Goal: Transaction & Acquisition: Purchase product/service

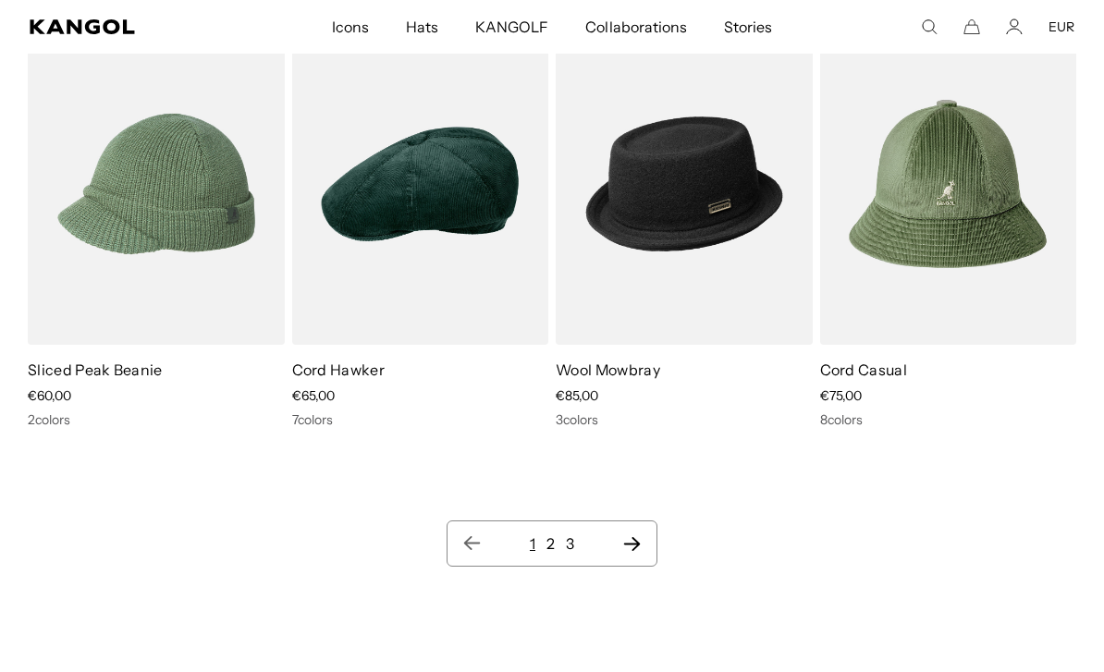
click at [550, 534] on link "2" at bounding box center [551, 543] width 8 height 18
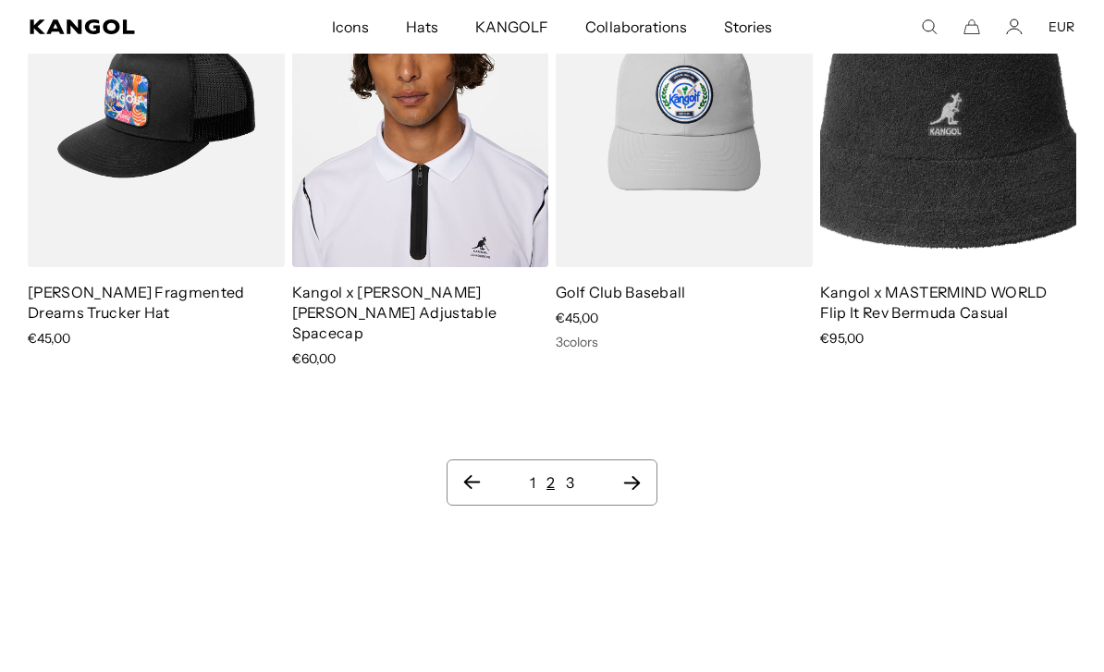
click at [579, 472] on ul "1 2 3" at bounding box center [551, 483] width 179 height 22
click at [573, 473] on link "3" at bounding box center [570, 482] width 8 height 18
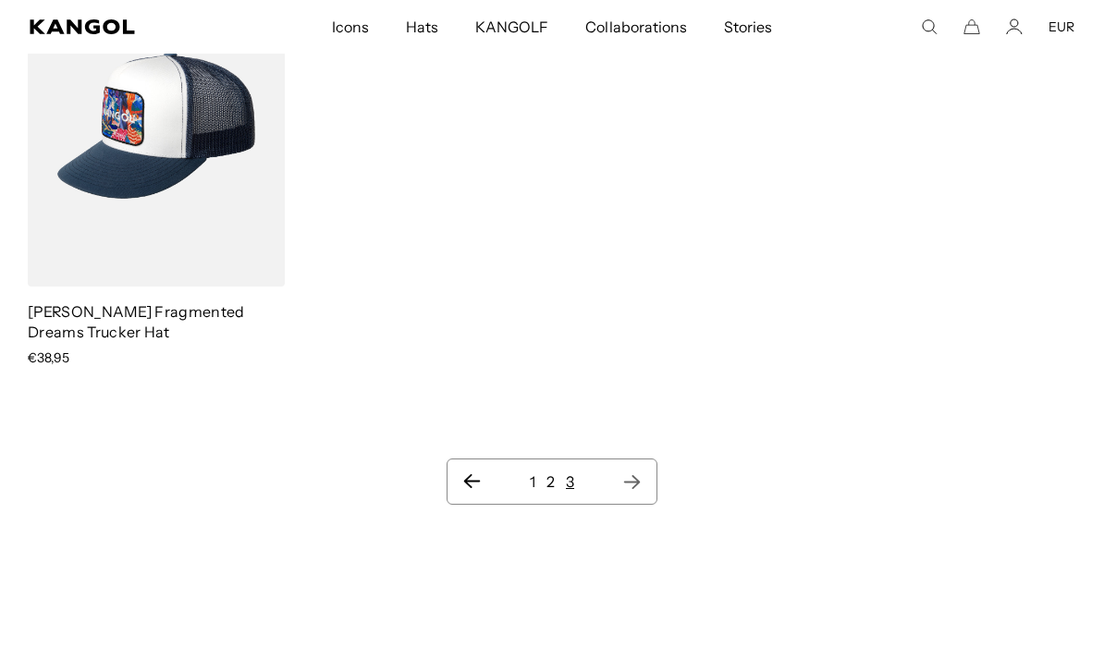
click at [543, 475] on ul "1 2 3" at bounding box center [551, 482] width 179 height 22
click at [551, 473] on link "2" at bounding box center [551, 482] width 8 height 18
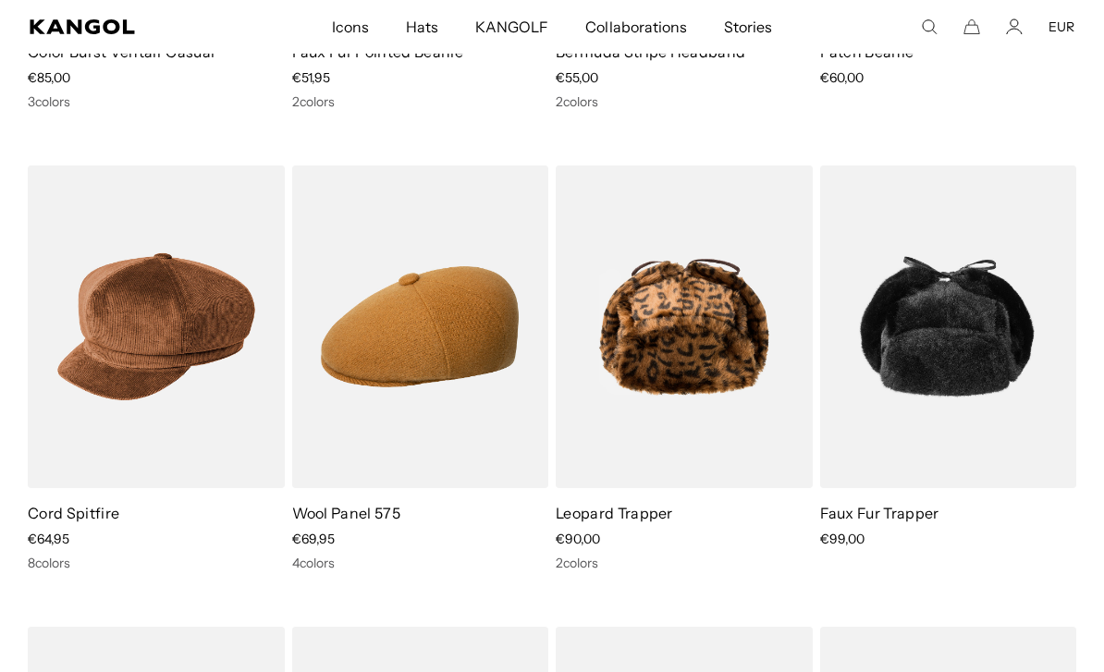
click at [0, 0] on img at bounding box center [0, 0] width 0 height 0
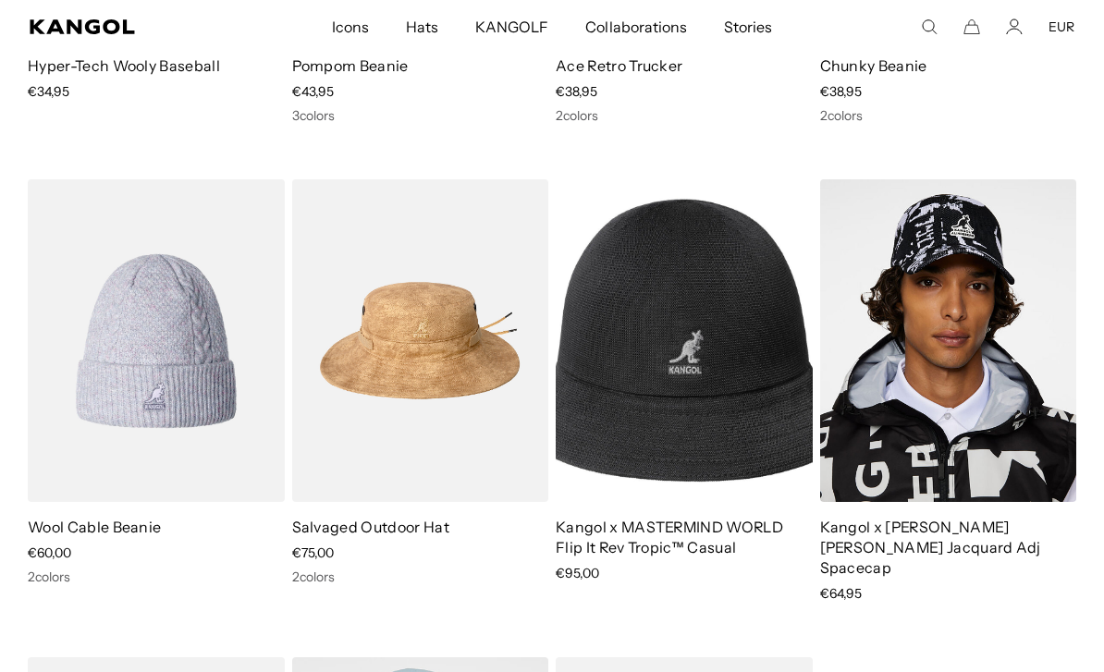
scroll to position [0, 381]
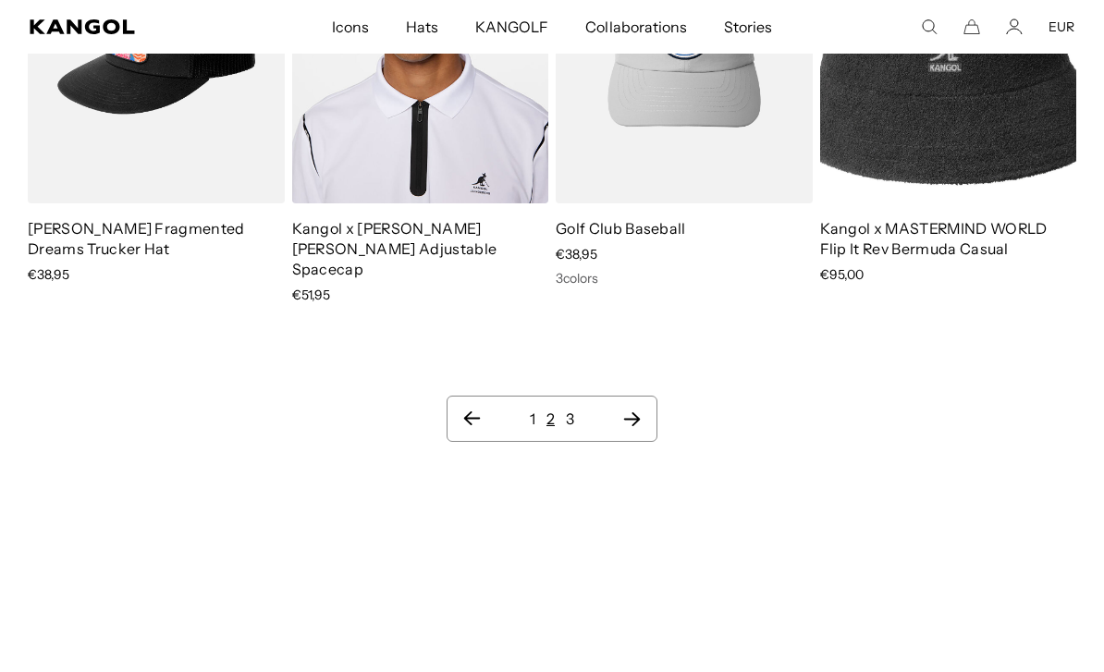
click at [534, 410] on link "1" at bounding box center [533, 419] width 6 height 18
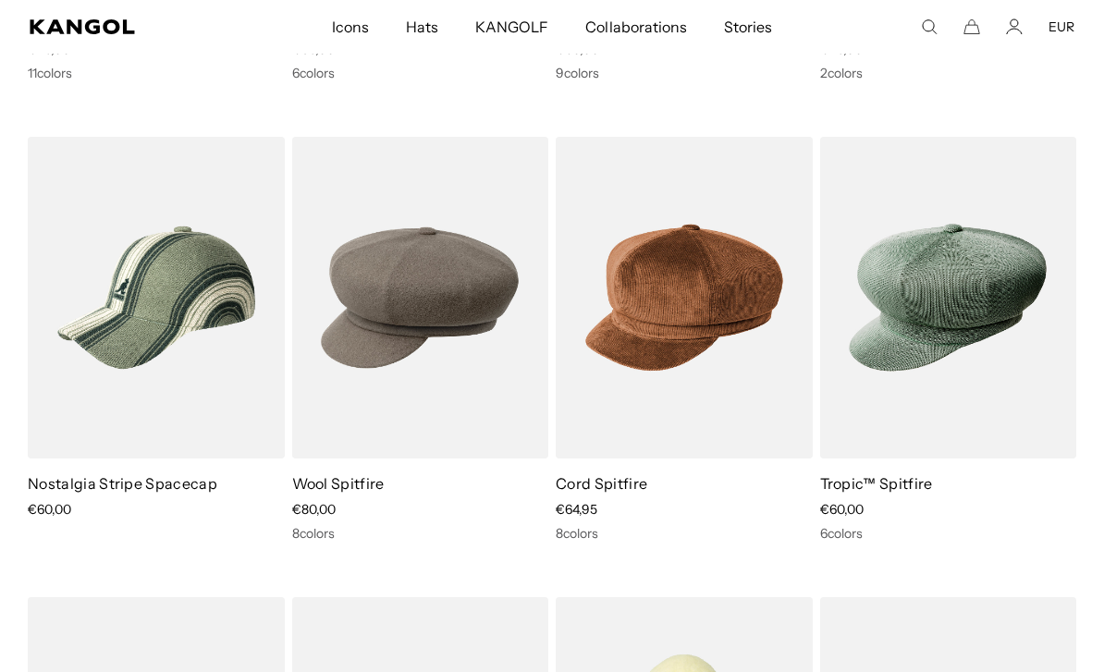
scroll to position [1129, 0]
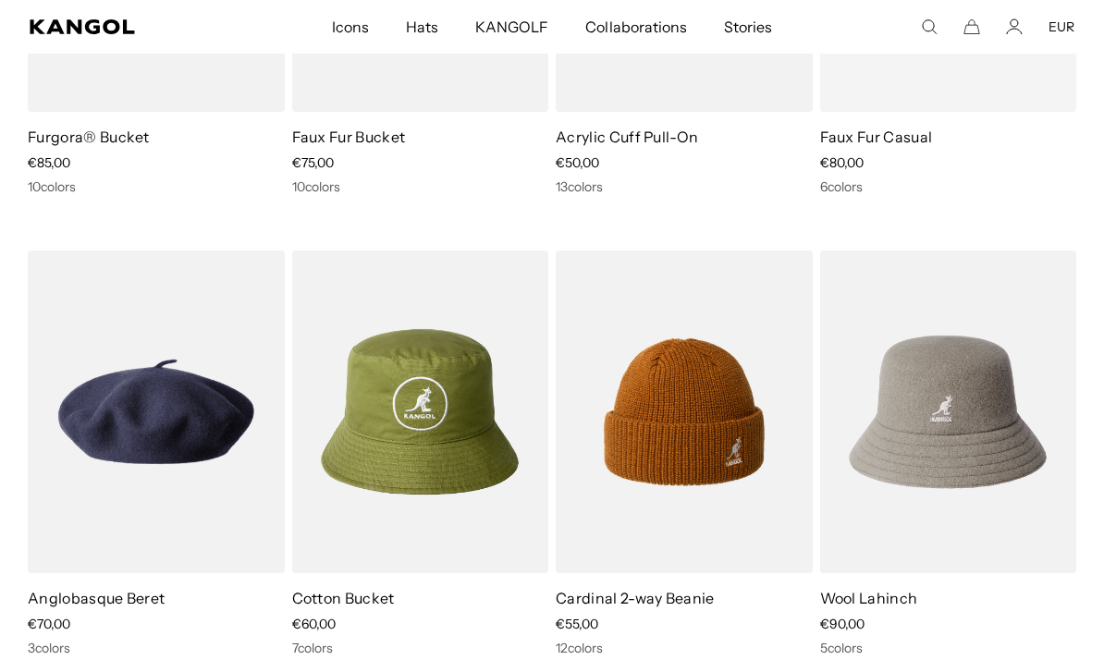
click at [0, 0] on img at bounding box center [0, 0] width 0 height 0
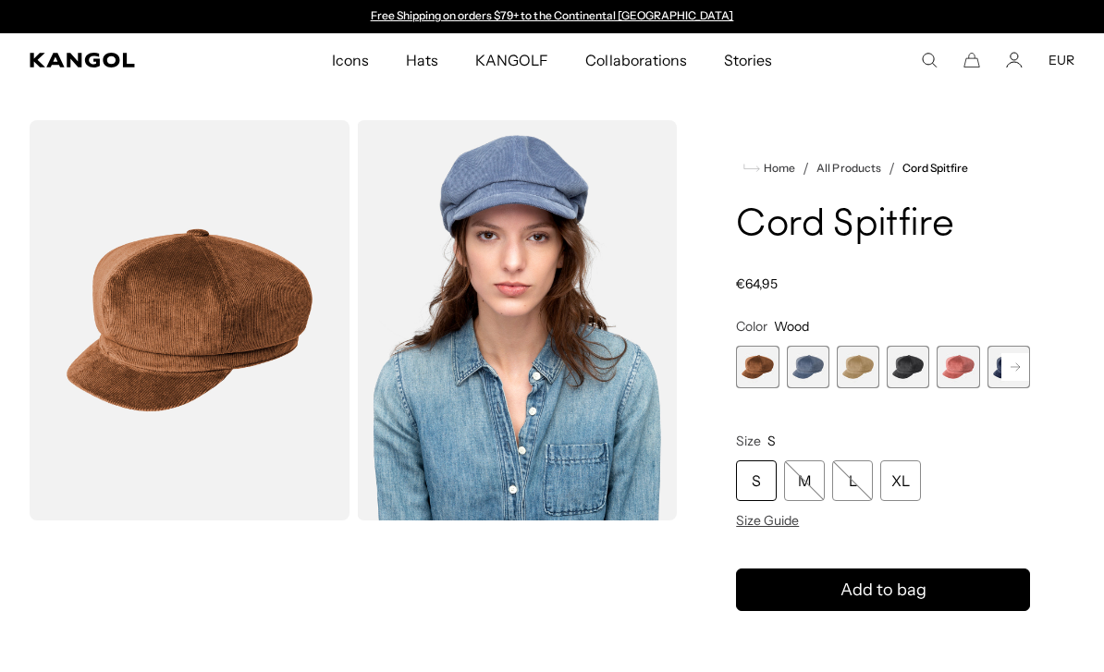
click at [1013, 371] on rect at bounding box center [1015, 367] width 28 height 28
click at [1013, 365] on rect at bounding box center [1015, 367] width 28 height 28
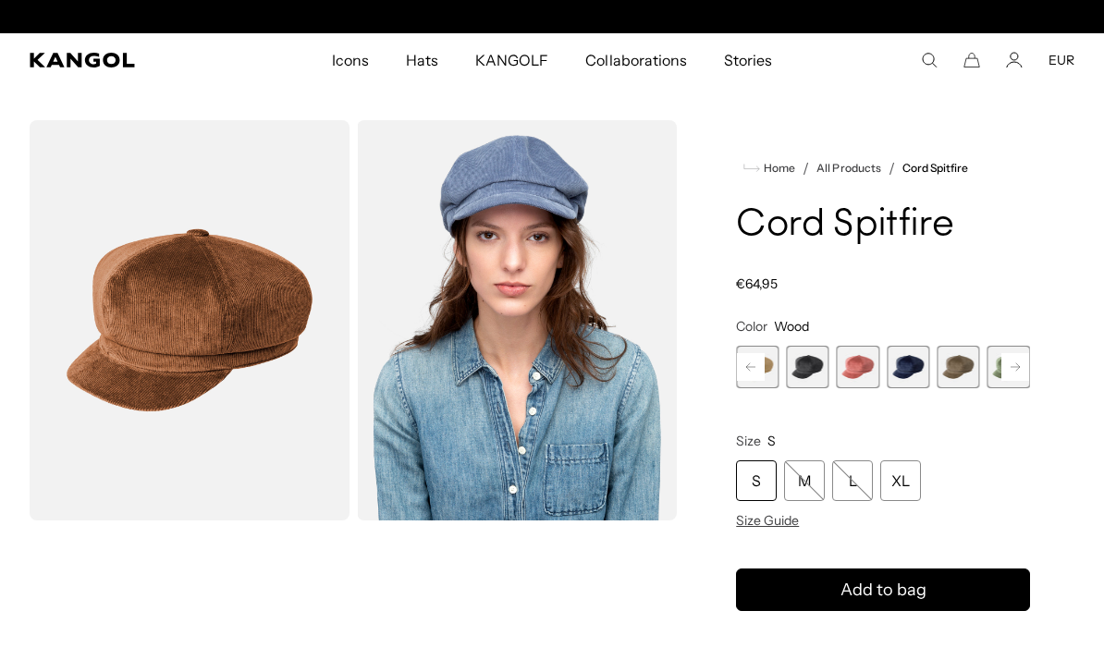
scroll to position [0, 381]
click at [1013, 373] on rect at bounding box center [1015, 367] width 28 height 28
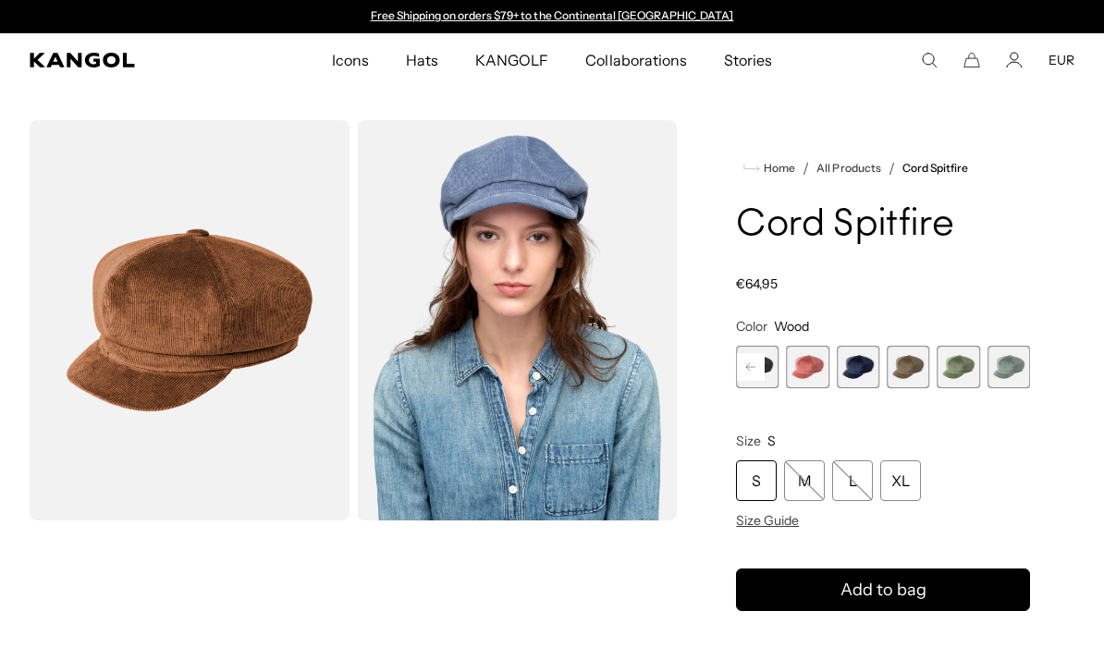
click at [864, 364] on span "6 of 9" at bounding box center [858, 367] width 43 height 43
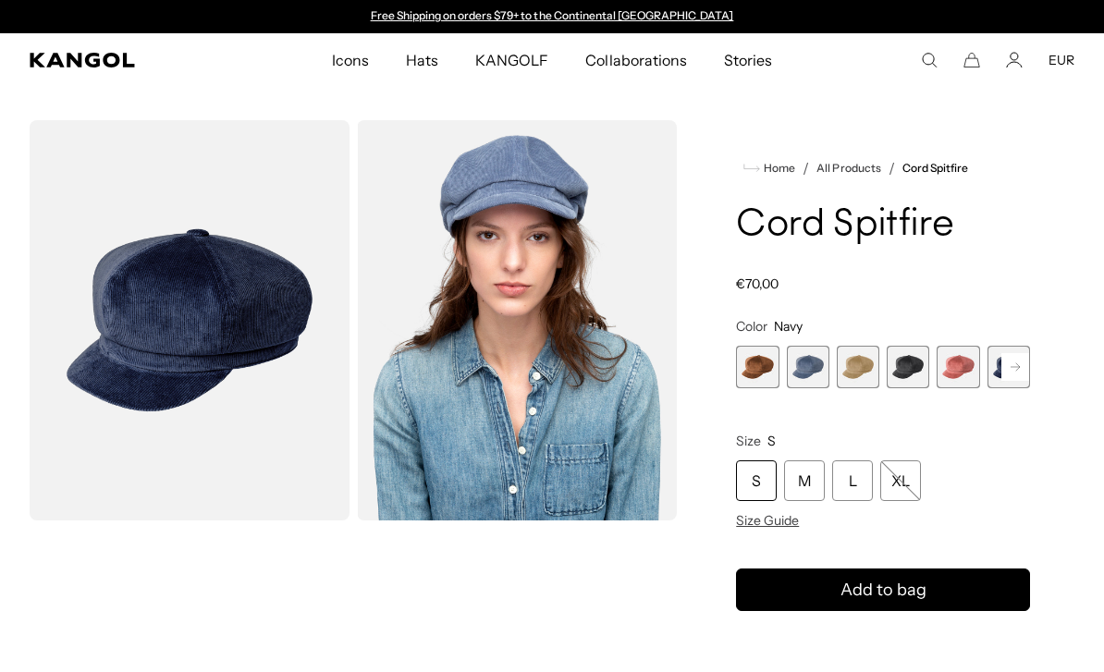
click at [756, 366] on span "1 of 9" at bounding box center [757, 367] width 43 height 43
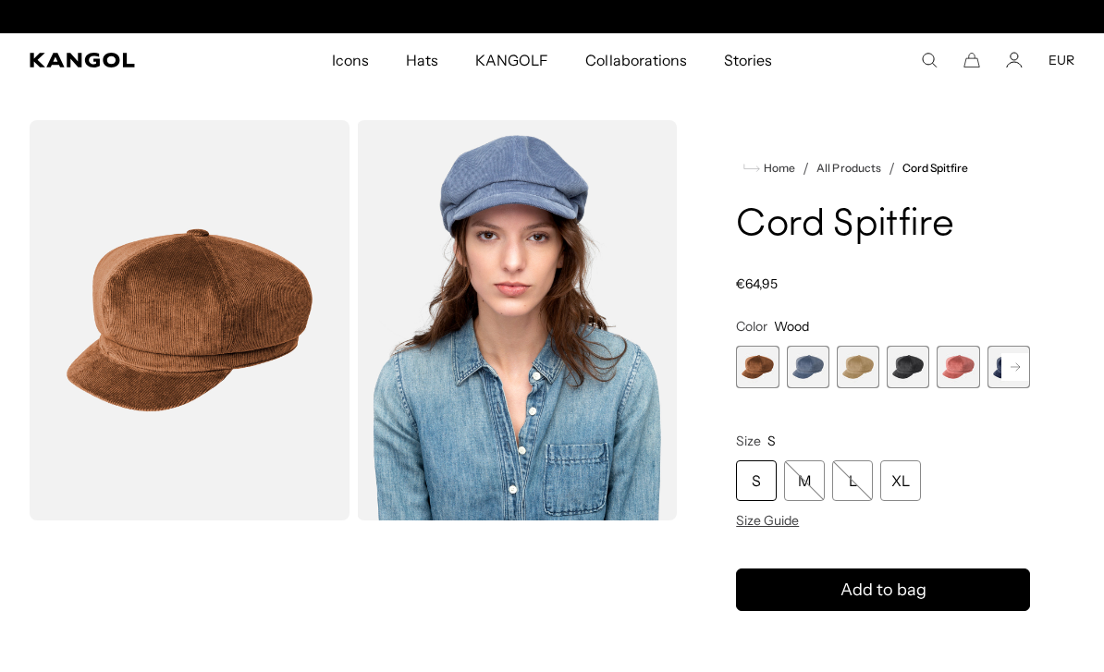
scroll to position [0, 381]
click at [858, 371] on span "3 of 9" at bounding box center [858, 367] width 43 height 43
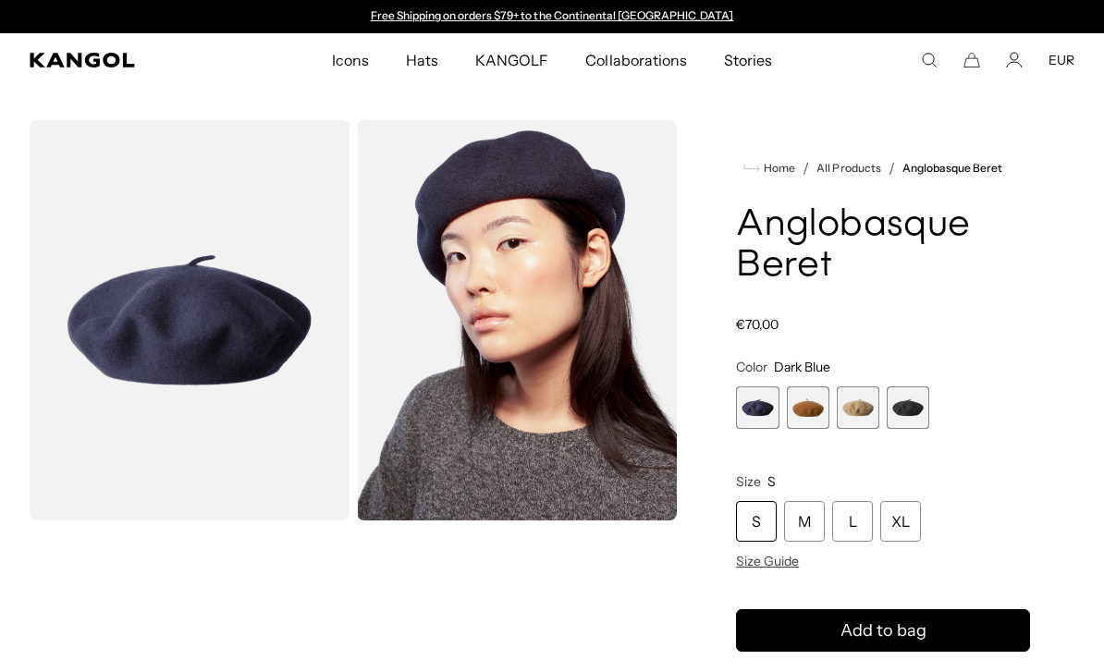
click at [854, 409] on span "3 of 4" at bounding box center [858, 408] width 43 height 43
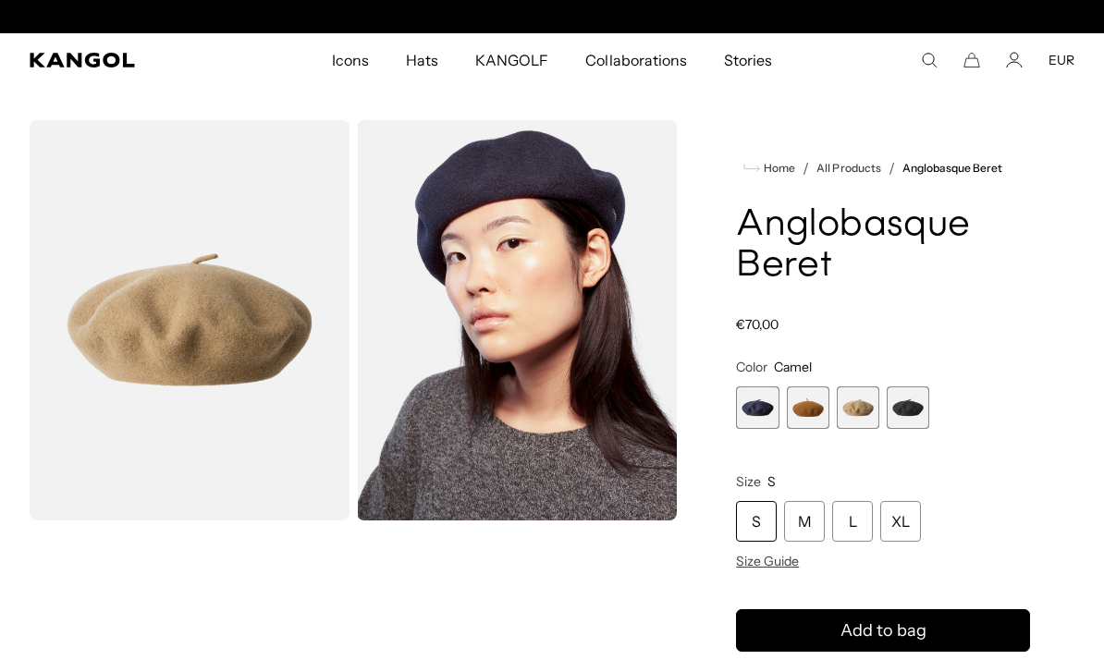
scroll to position [0, 381]
click at [816, 418] on span "2 of 4" at bounding box center [808, 408] width 43 height 43
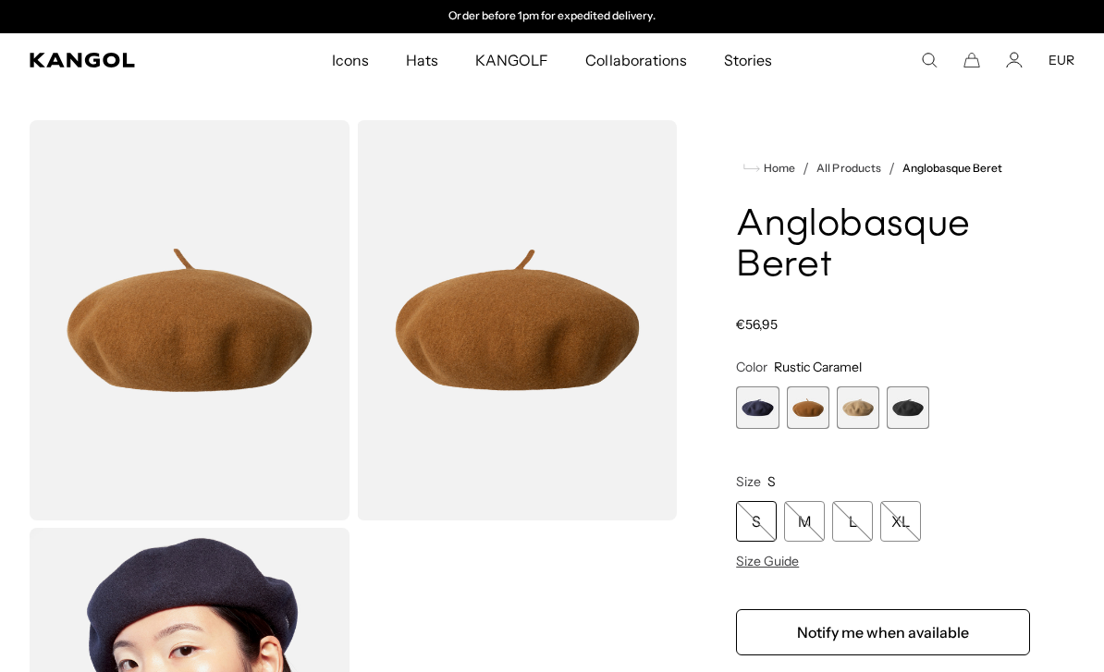
click at [918, 405] on span "4 of 4" at bounding box center [908, 408] width 43 height 43
